Goal: Task Accomplishment & Management: Complete application form

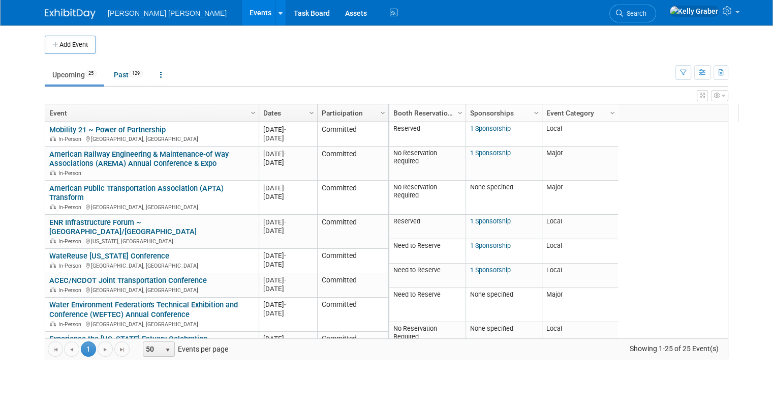
click at [656, 9] on link "Search" at bounding box center [633, 14] width 47 height 18
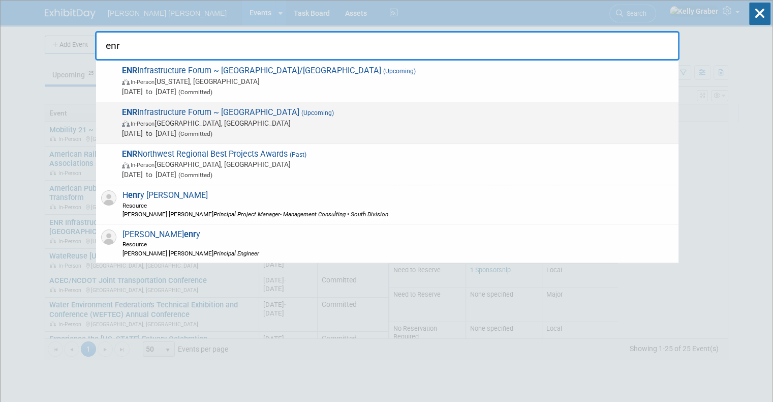
type input "enr"
click at [235, 113] on span "ENR Infrastructure Forum ~ [GEOGRAPHIC_DATA] (Upcoming) In-Person [GEOGRAPHIC_D…" at bounding box center [396, 122] width 555 height 31
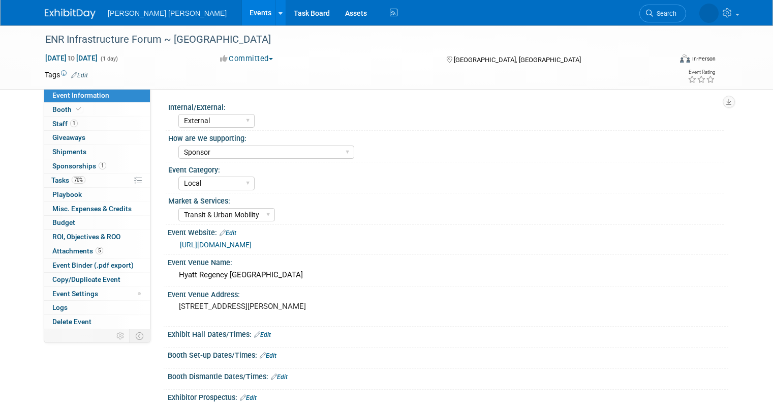
select select "External"
select select "Sponsor"
select select "Local"
select select "Transit & Urban Mobility"
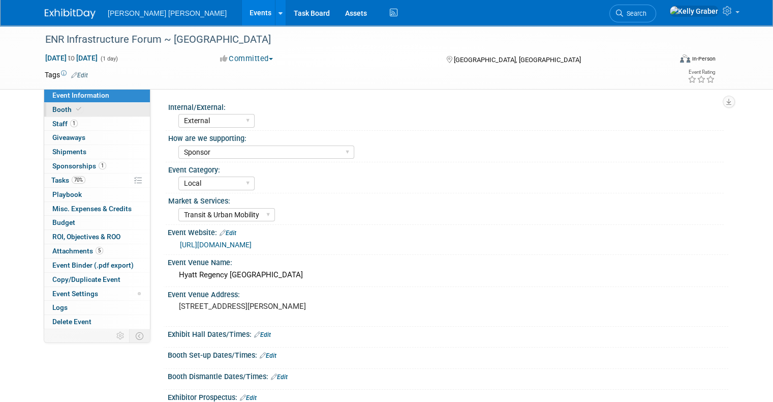
click at [56, 108] on span "Booth" at bounding box center [67, 109] width 31 height 8
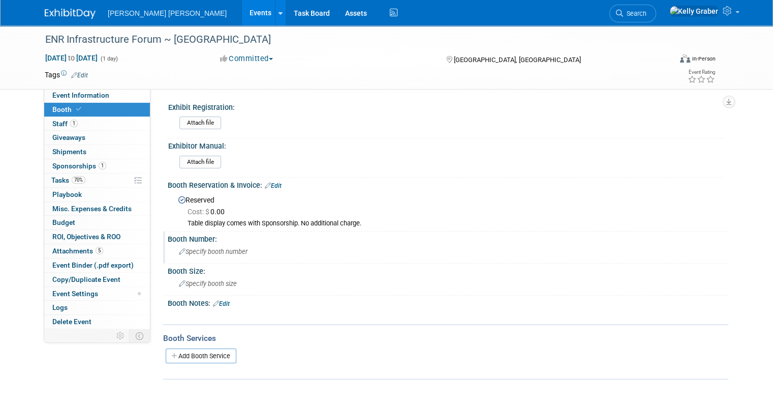
click at [194, 248] on span "Specify booth number" at bounding box center [213, 252] width 69 height 8
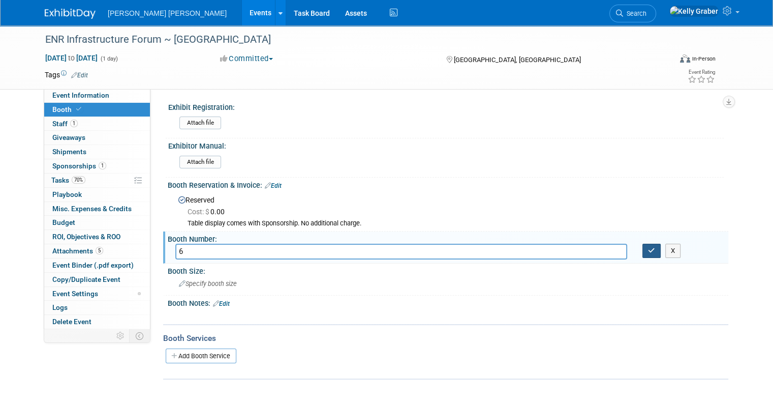
type input "6"
click at [661, 247] on button "button" at bounding box center [652, 251] width 18 height 14
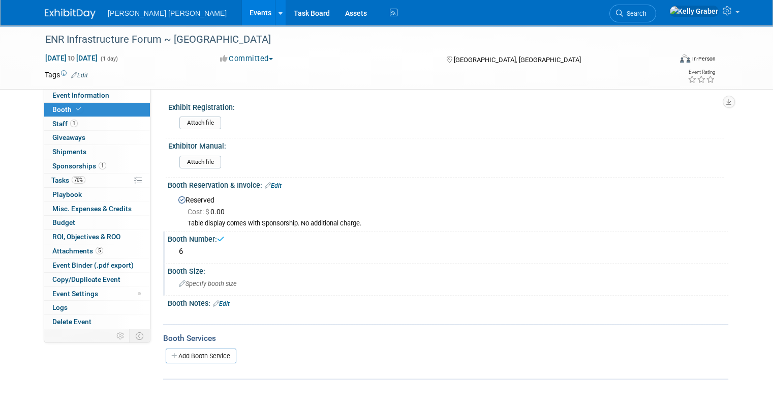
click at [187, 281] on span "Specify booth size" at bounding box center [208, 284] width 58 height 8
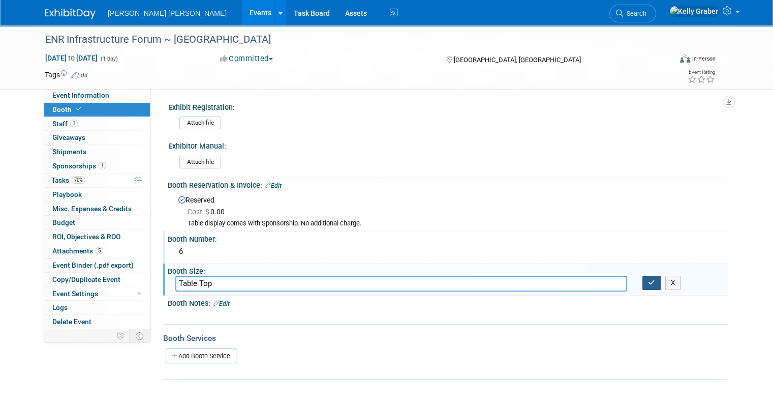
type input "Table Top"
click at [653, 280] on button "button" at bounding box center [652, 283] width 18 height 14
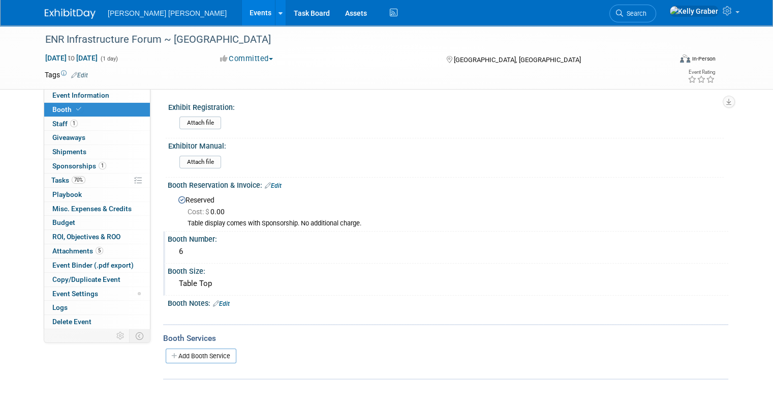
click at [69, 17] on img at bounding box center [70, 14] width 51 height 10
